Goal: Task Accomplishment & Management: Complete application form

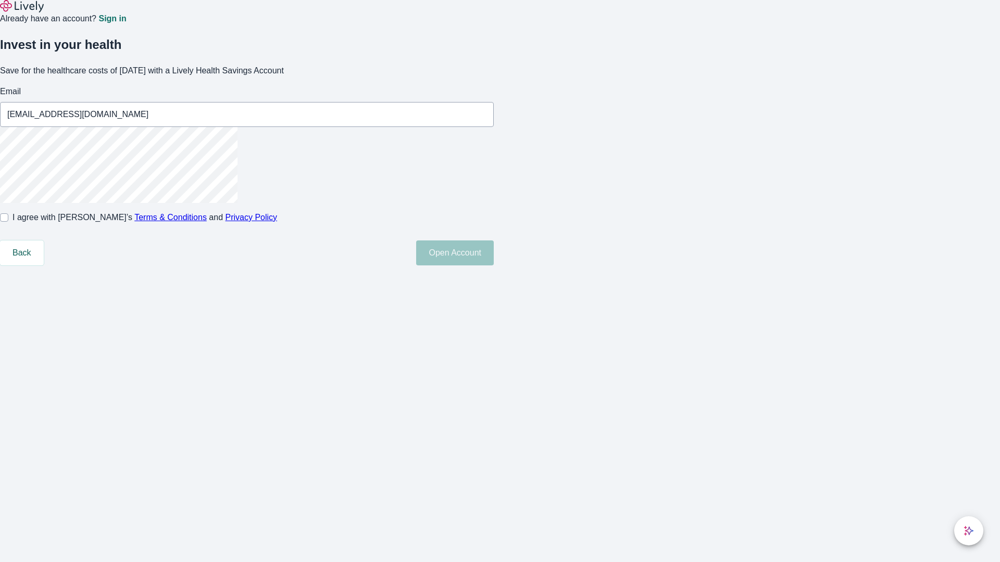
click at [8, 222] on input "I agree with Lively’s Terms & Conditions and Privacy Policy" at bounding box center [4, 217] width 8 height 8
checkbox input "true"
click at [494, 266] on button "Open Account" at bounding box center [455, 253] width 78 height 25
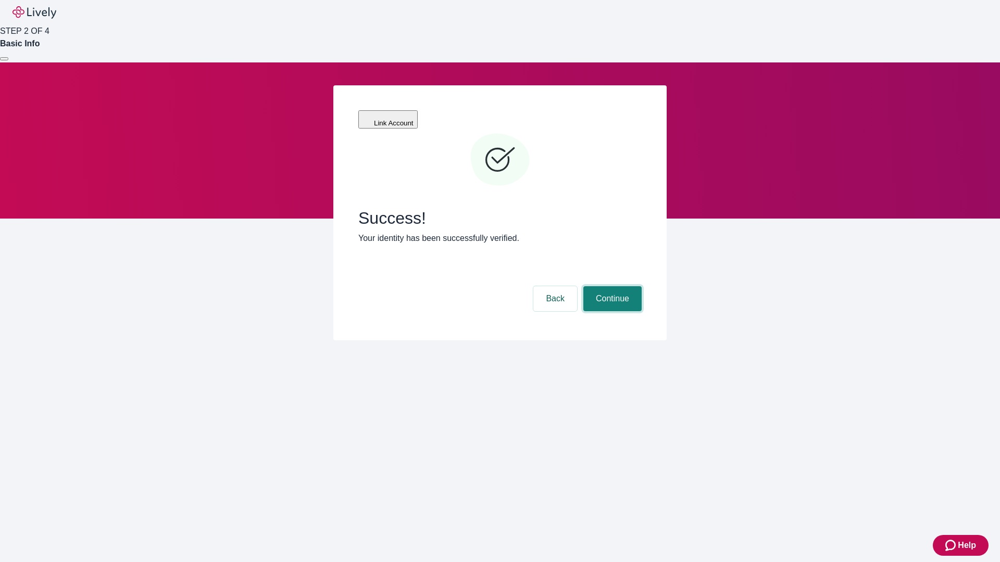
click at [611, 286] on button "Continue" at bounding box center [612, 298] width 58 height 25
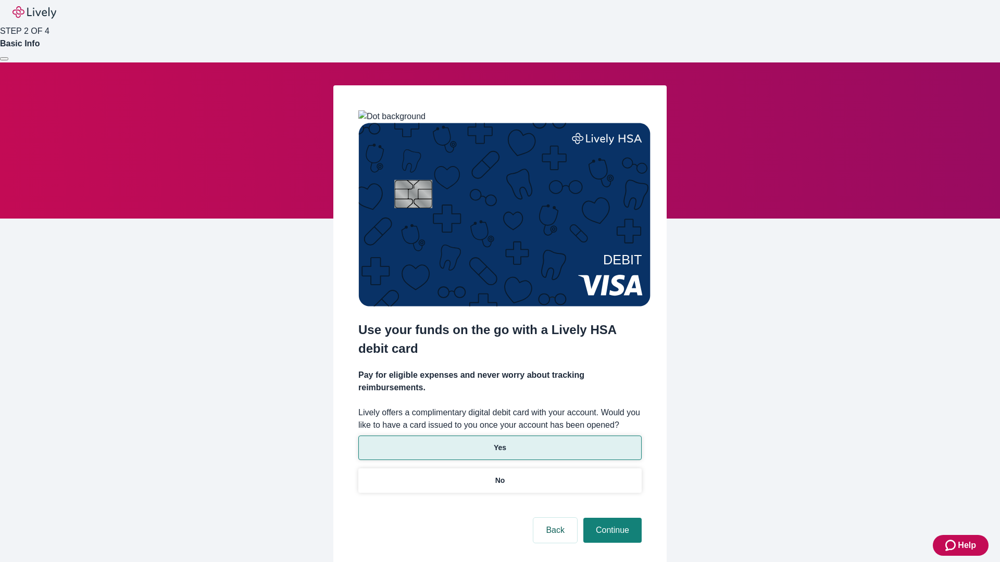
click at [499, 443] on p "Yes" at bounding box center [500, 448] width 12 height 11
click at [611, 518] on button "Continue" at bounding box center [612, 530] width 58 height 25
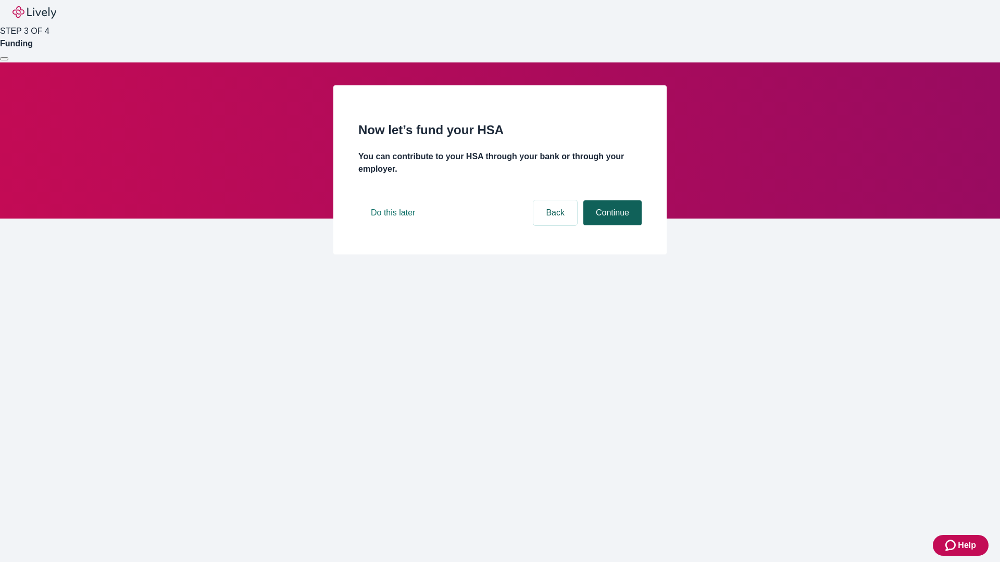
click at [611, 225] on button "Continue" at bounding box center [612, 212] width 58 height 25
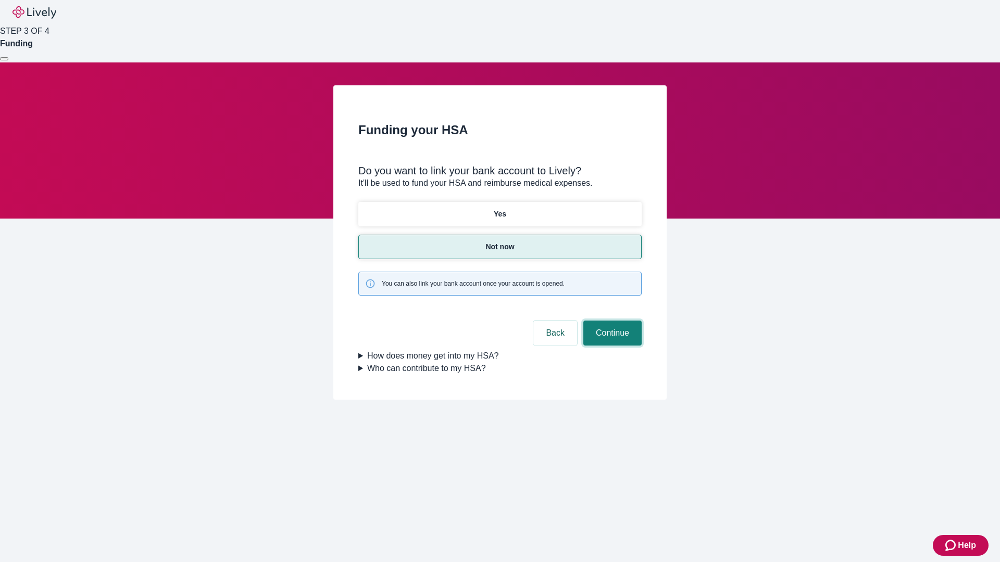
click at [611, 321] on button "Continue" at bounding box center [612, 333] width 58 height 25
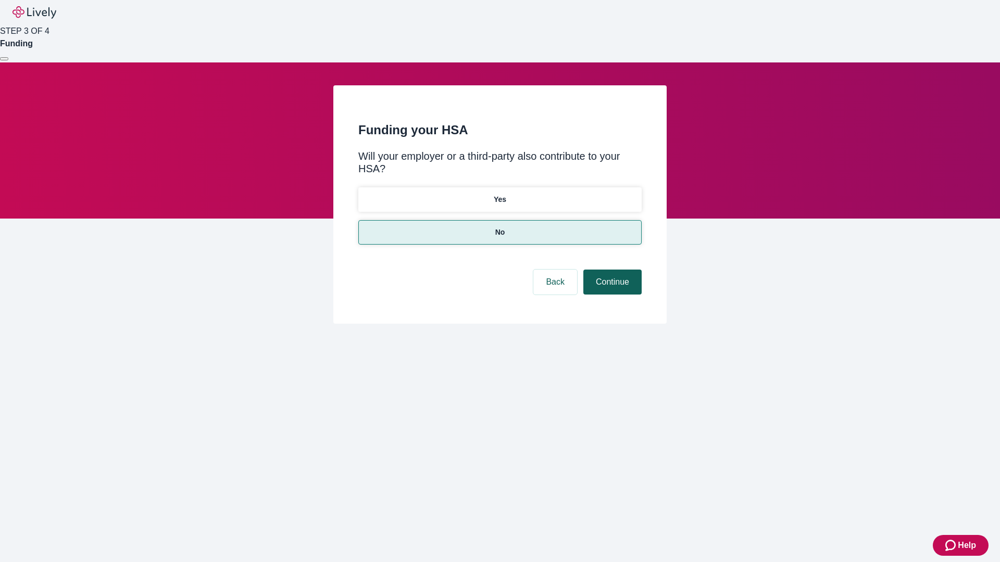
click at [611, 270] on button "Continue" at bounding box center [612, 282] width 58 height 25
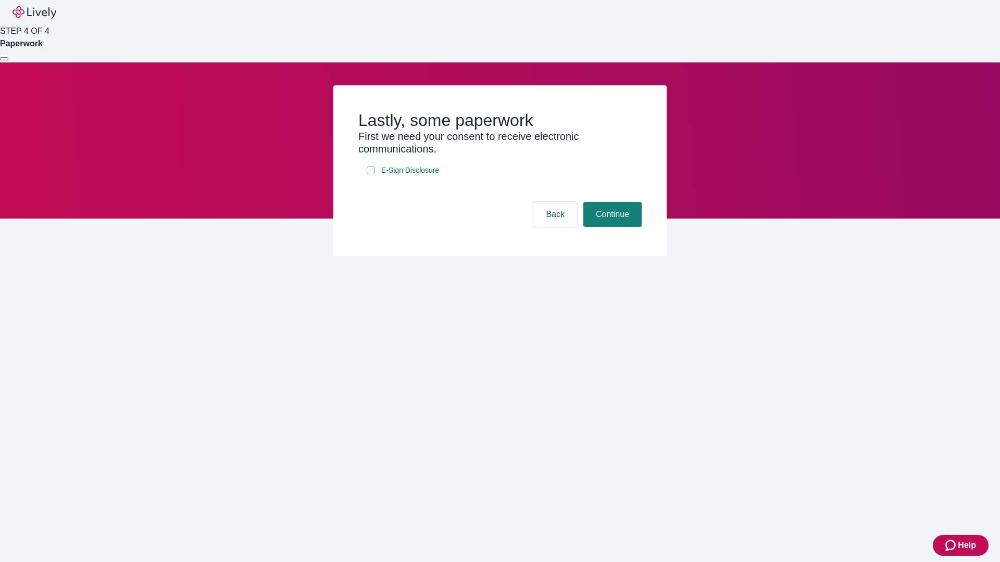
click at [371, 174] on input "E-Sign Disclosure" at bounding box center [371, 170] width 8 height 8
checkbox input "true"
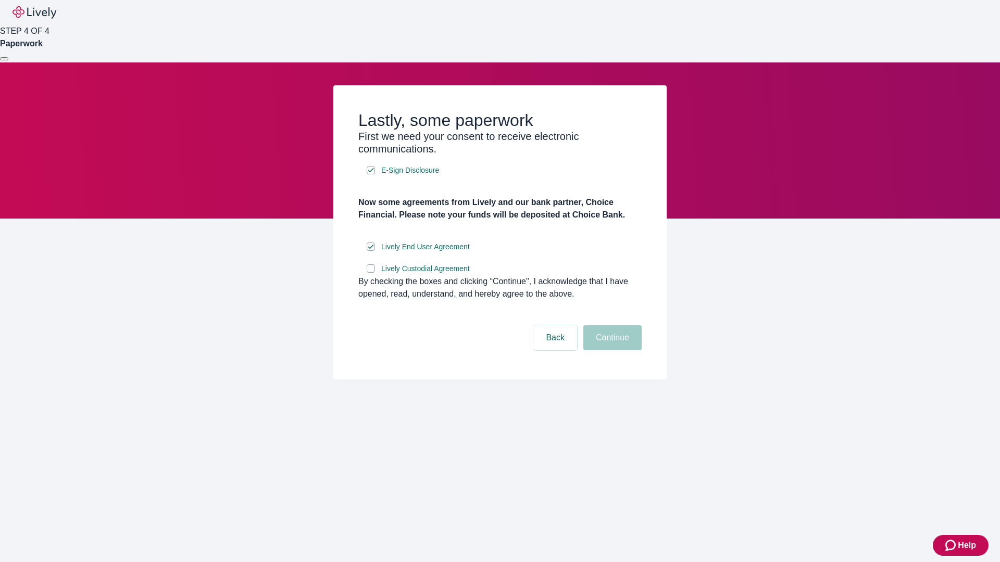
click at [371, 273] on input "Lively Custodial Agreement" at bounding box center [371, 268] width 8 height 8
checkbox input "true"
click at [611, 350] on button "Continue" at bounding box center [612, 337] width 58 height 25
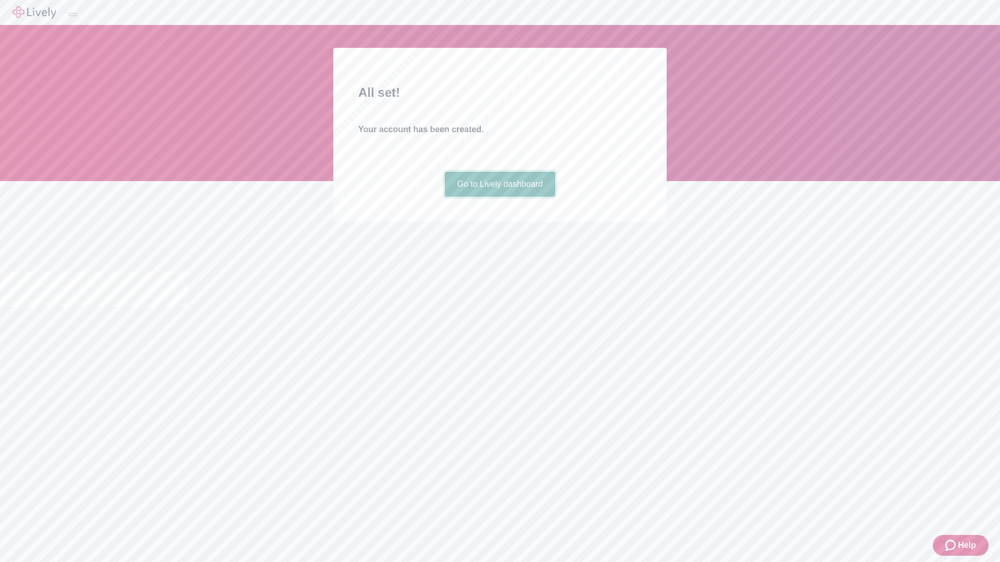
click at [499, 197] on link "Go to Lively dashboard" at bounding box center [500, 184] width 111 height 25
